Goal: Information Seeking & Learning: Learn about a topic

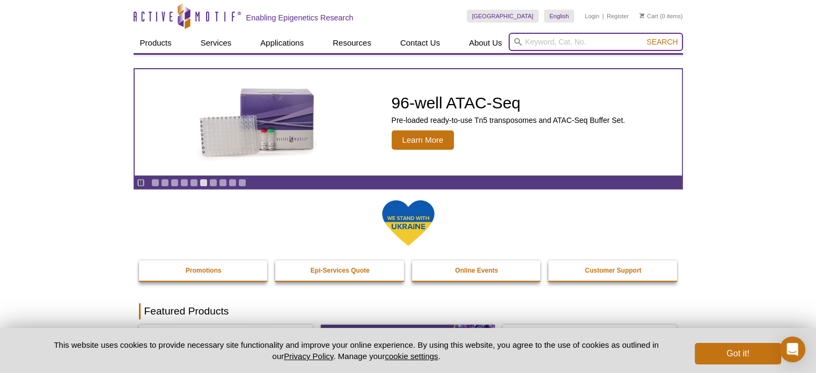
click at [574, 45] on input "search" at bounding box center [596, 42] width 174 height 18
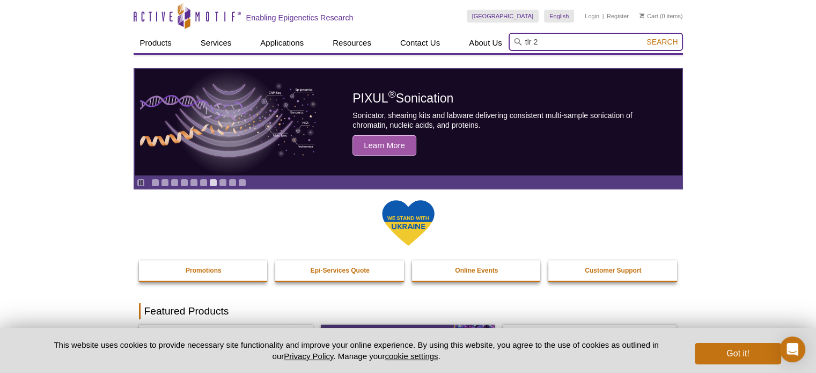
type input "tlr 2"
click at [643, 37] on button "Search" at bounding box center [662, 42] width 38 height 10
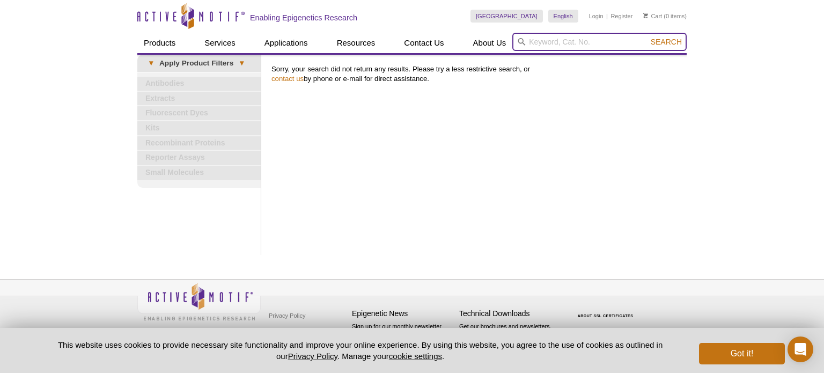
click at [597, 36] on input "search" at bounding box center [599, 42] width 174 height 18
type input "toll like recceptor 2"
click at [648, 37] on button "Search" at bounding box center [667, 42] width 38 height 10
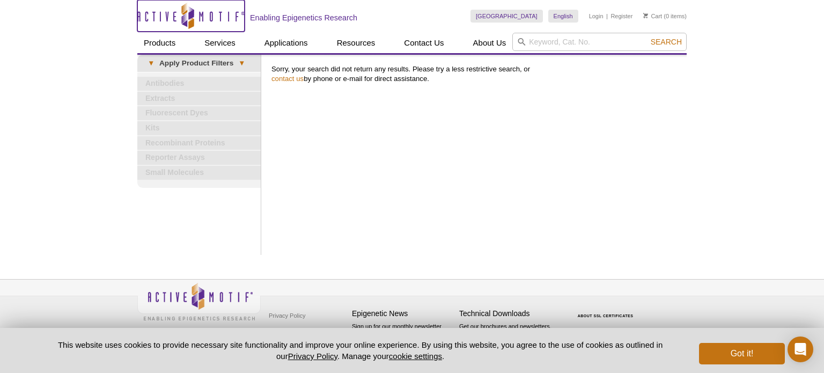
click at [171, 11] on icon "Active Motif Logo" at bounding box center [190, 16] width 107 height 26
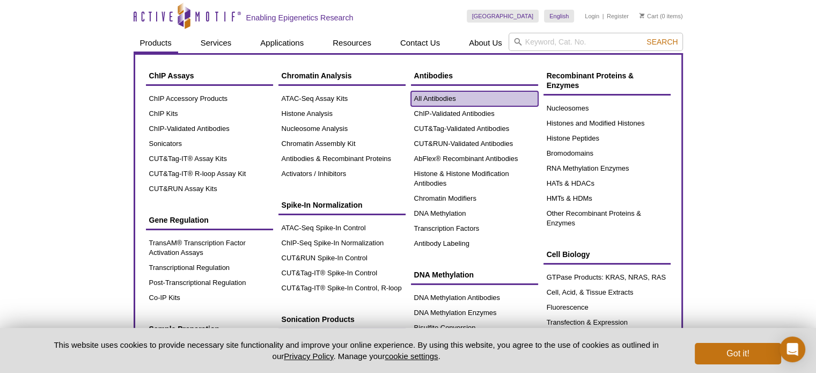
click at [453, 94] on link "All Antibodies" at bounding box center [474, 98] width 127 height 15
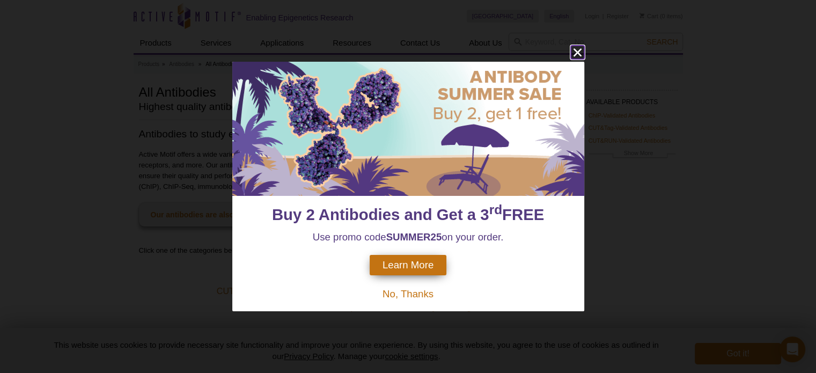
click at [575, 49] on icon "close" at bounding box center [577, 52] width 13 height 13
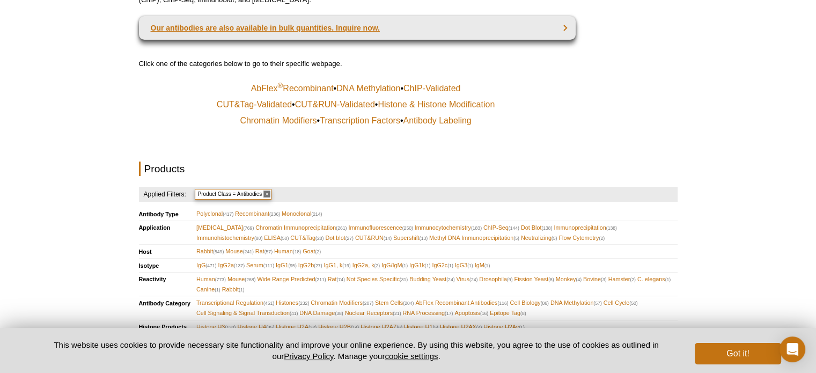
scroll to position [187, 0]
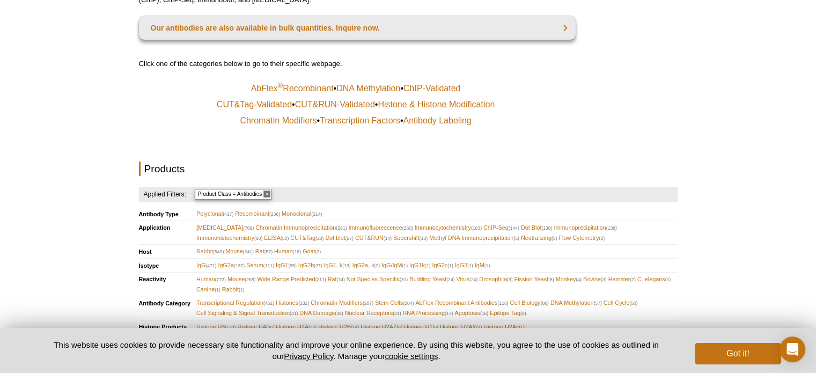
click at [204, 246] on span "Rabbit (549)" at bounding box center [209, 251] width 27 height 10
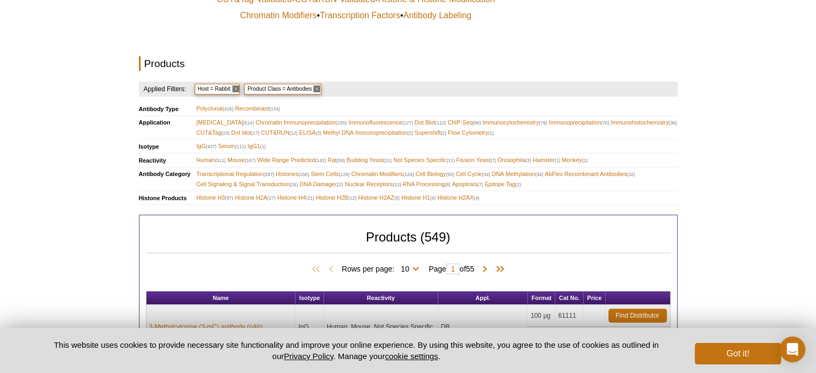
scroll to position [301, 0]
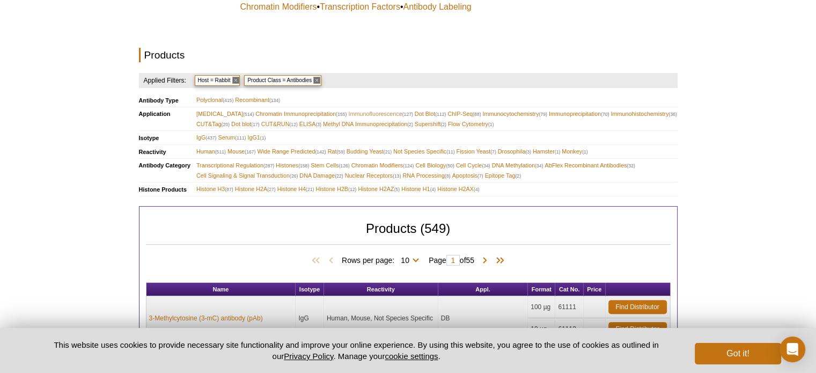
click at [363, 109] on span "Immunofluorescence (127)" at bounding box center [380, 114] width 64 height 10
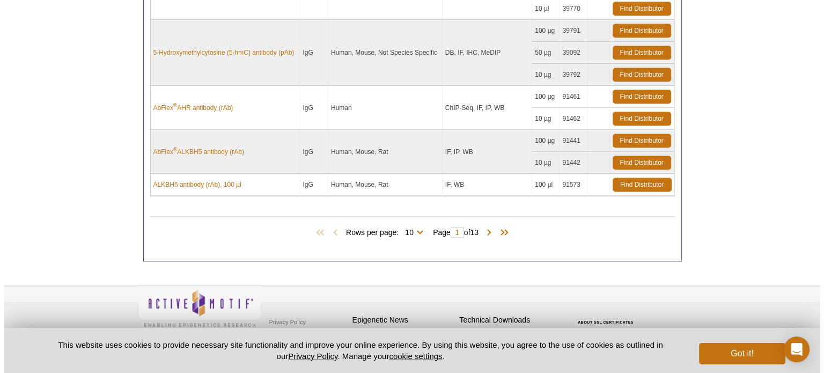
scroll to position [861, 0]
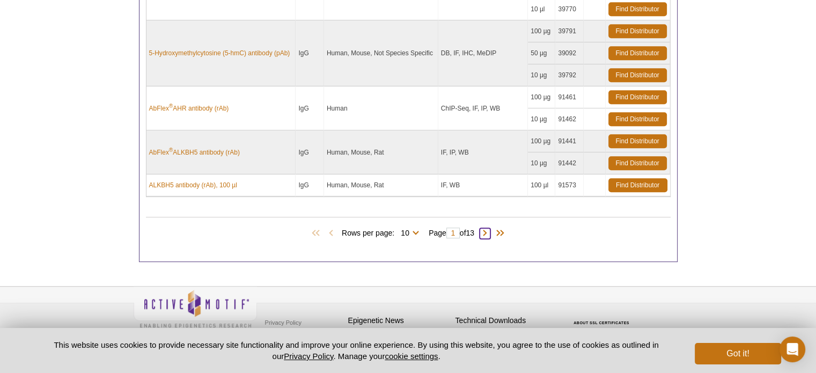
click at [488, 228] on span at bounding box center [485, 233] width 11 height 11
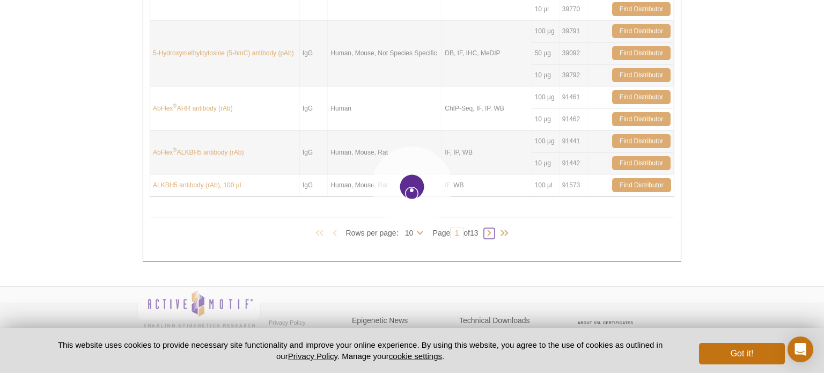
type input "2"
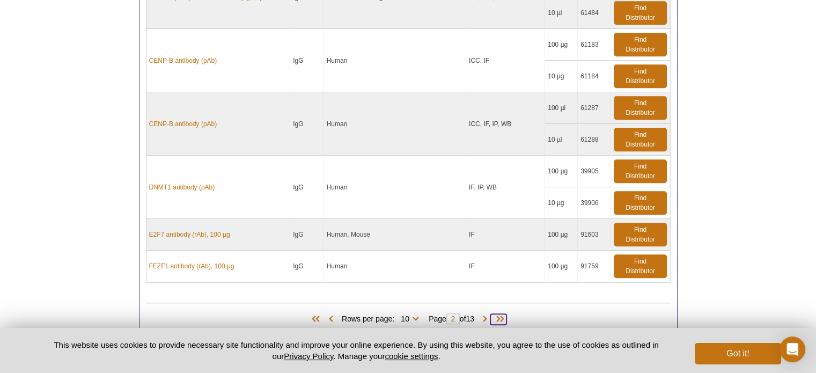
click at [504, 314] on span at bounding box center [498, 319] width 16 height 11
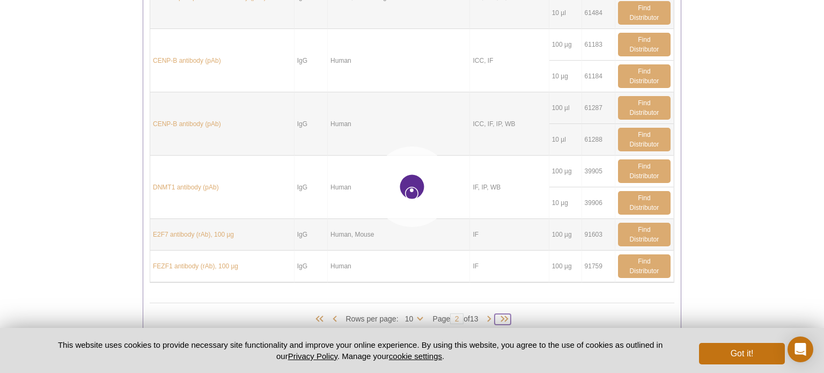
type input "13"
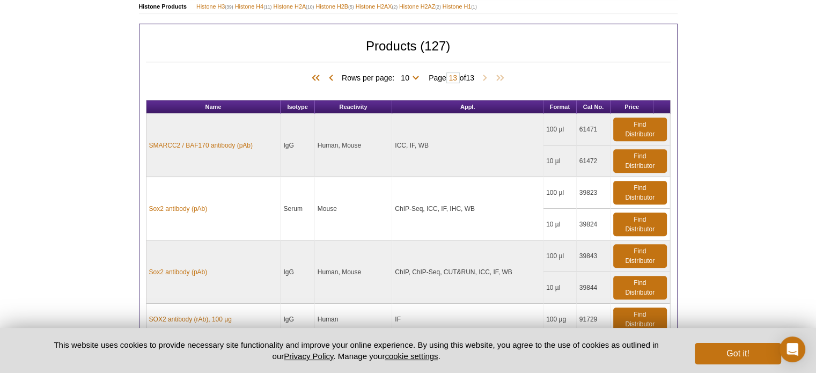
scroll to position [388, 0]
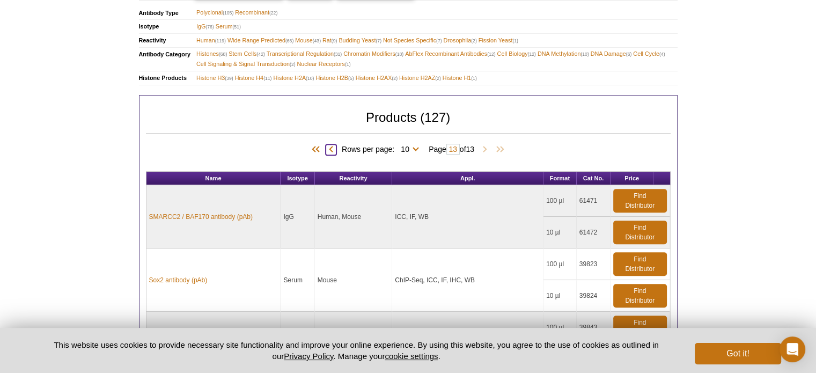
click at [326, 144] on span at bounding box center [331, 149] width 11 height 11
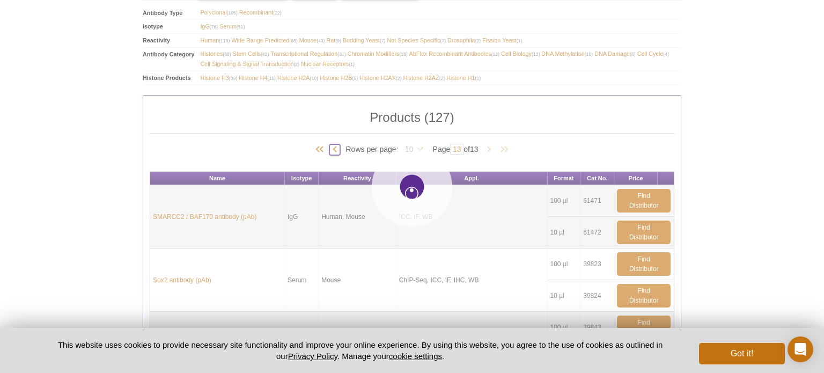
type input "12"
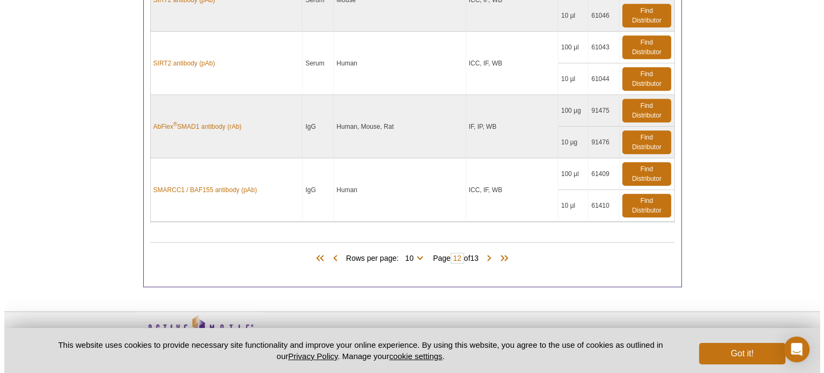
scroll to position [955, 0]
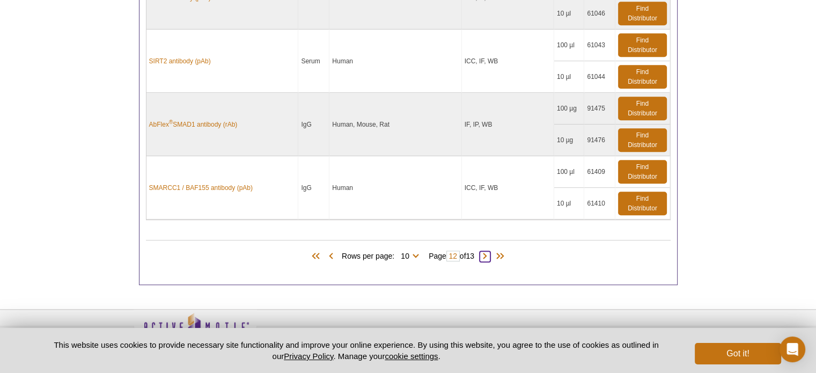
click at [488, 251] on span at bounding box center [485, 256] width 11 height 11
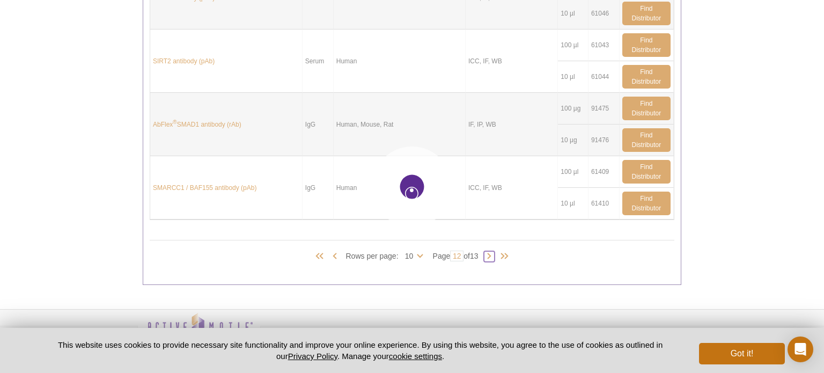
type input "13"
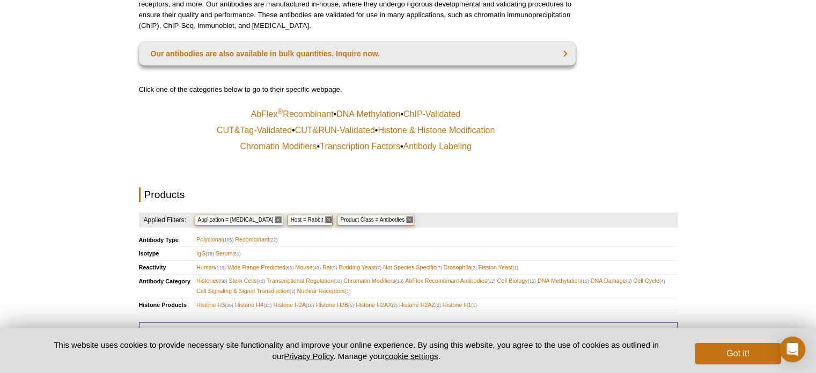
scroll to position [0, 0]
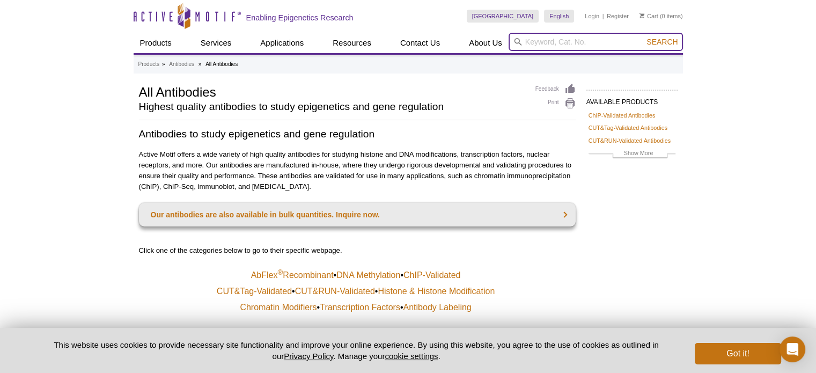
click at [547, 42] on input "search" at bounding box center [596, 42] width 174 height 18
